Goal: Use online tool/utility

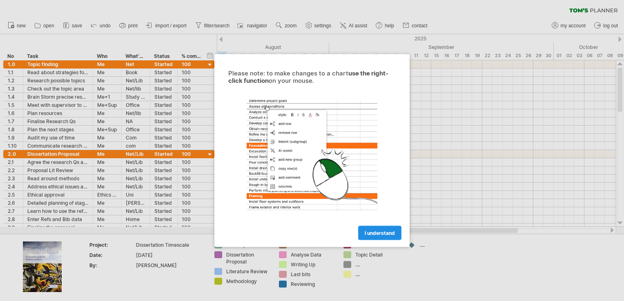
click at [375, 233] on span "I understand" at bounding box center [380, 233] width 30 height 6
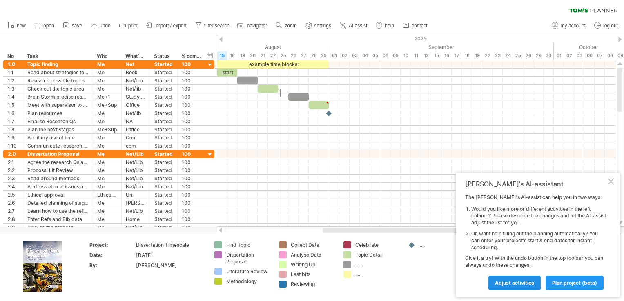
click at [524, 285] on span "Adjust activities" at bounding box center [514, 283] width 39 height 6
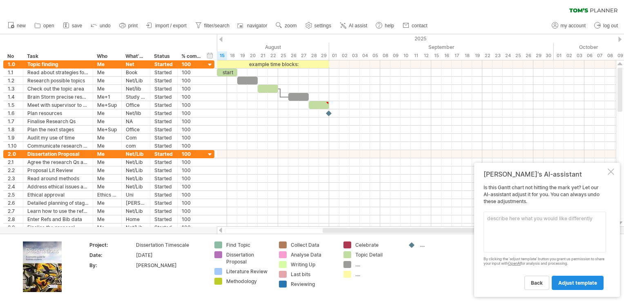
click at [563, 280] on span "adjust template" at bounding box center [577, 283] width 39 height 6
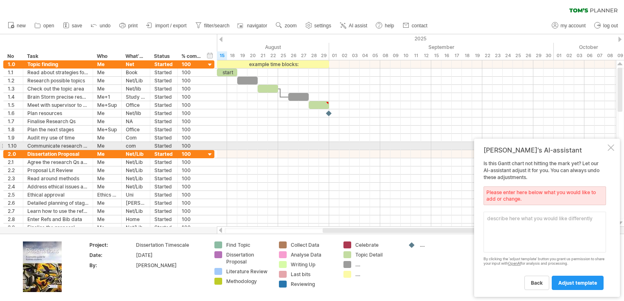
click at [613, 145] on div at bounding box center [610, 148] width 7 height 7
